Goal: Task Accomplishment & Management: Manage account settings

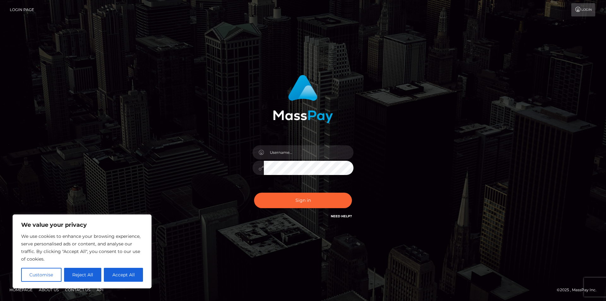
type input "[EMAIL_ADDRESS][DOMAIN_NAME]"
click at [323, 205] on button "Sign in" at bounding box center [303, 199] width 98 height 15
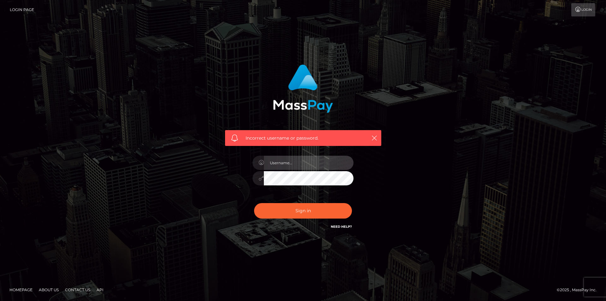
click at [292, 159] on input "text" at bounding box center [309, 163] width 90 height 14
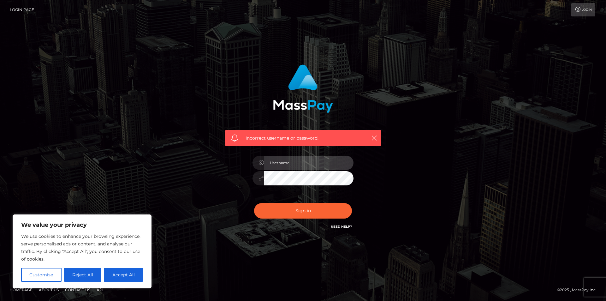
type input "[EMAIL_ADDRESS][DOMAIN_NAME]"
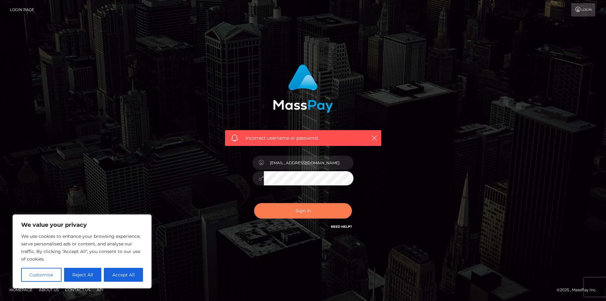
click at [290, 208] on button "Sign in" at bounding box center [303, 210] width 98 height 15
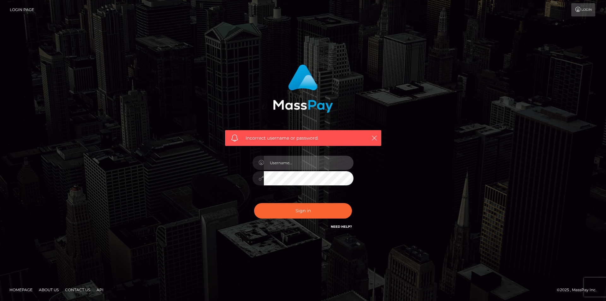
click at [303, 162] on input "text" at bounding box center [309, 163] width 90 height 14
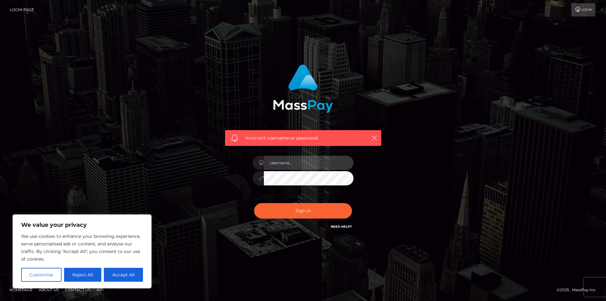
type input "[EMAIL_ADDRESS][DOMAIN_NAME]"
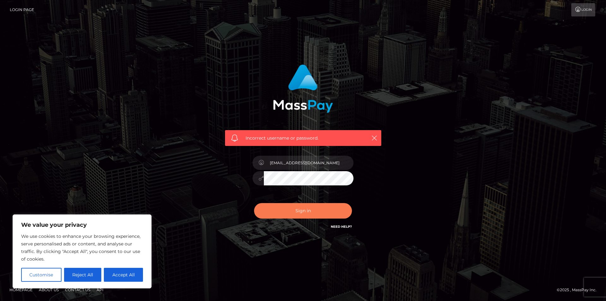
click at [302, 211] on button "Sign in" at bounding box center [303, 210] width 98 height 15
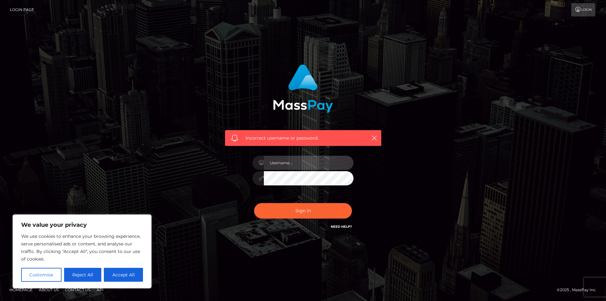
click at [288, 163] on input "text" at bounding box center [309, 163] width 90 height 14
type input "jessmkelltwitch@gmail.com"
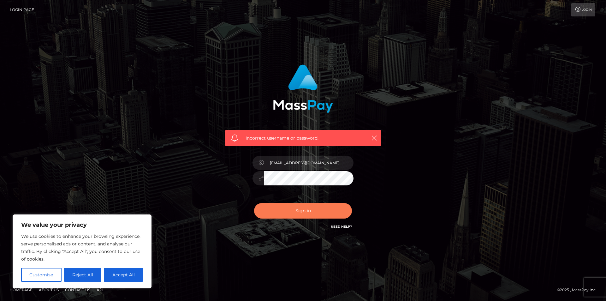
click at [300, 208] on button "Sign in" at bounding box center [303, 210] width 98 height 15
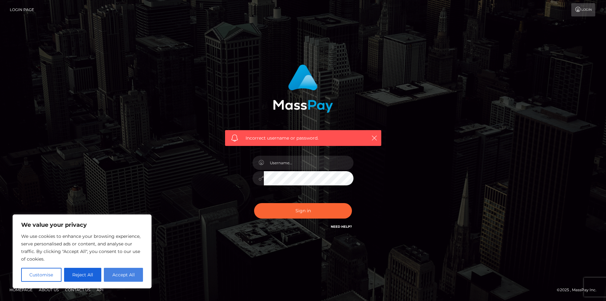
click at [136, 278] on button "Accept All" at bounding box center [123, 275] width 39 height 14
checkbox input "true"
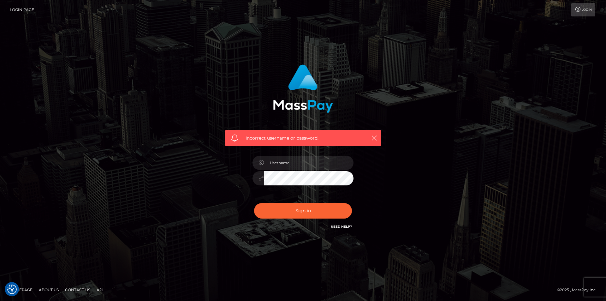
click at [347, 226] on link "Need Help?" at bounding box center [341, 226] width 21 height 4
click at [375, 138] on icon "button" at bounding box center [374, 138] width 6 height 6
click at [592, 5] on link "Login" at bounding box center [583, 9] width 24 height 13
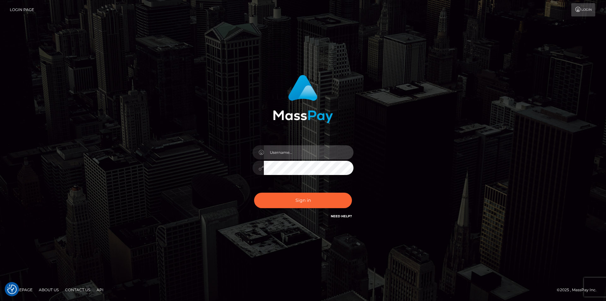
click at [282, 147] on input "text" at bounding box center [309, 152] width 90 height 14
type input "bbysno"
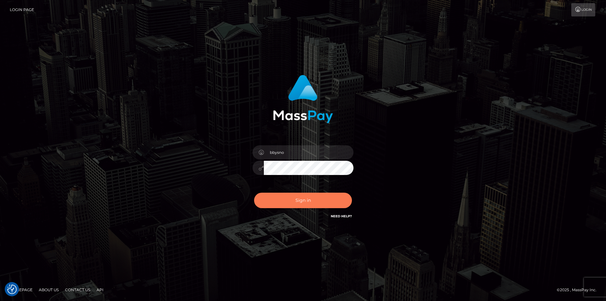
click at [310, 198] on button "Sign in" at bounding box center [303, 199] width 98 height 15
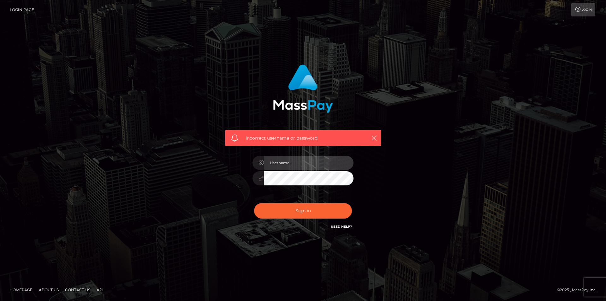
click at [290, 160] on input "text" at bounding box center [309, 163] width 90 height 14
type input "[EMAIL_ADDRESS][DOMAIN_NAME]"
click at [323, 161] on input "[EMAIL_ADDRESS][DOMAIN_NAME]" at bounding box center [309, 163] width 90 height 14
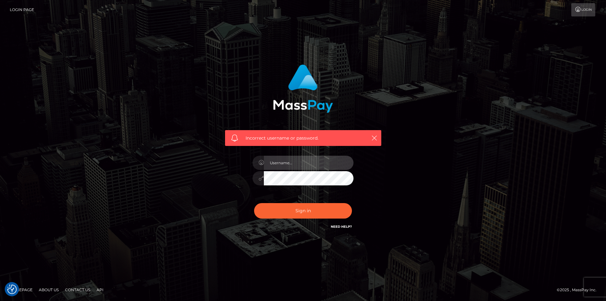
click at [313, 162] on input "text" at bounding box center [309, 163] width 90 height 14
click at [237, 164] on div "Incorrect username or password." at bounding box center [303, 147] width 166 height 175
click at [296, 163] on input "text" at bounding box center [309, 163] width 90 height 14
